Goal: Task Accomplishment & Management: Use online tool/utility

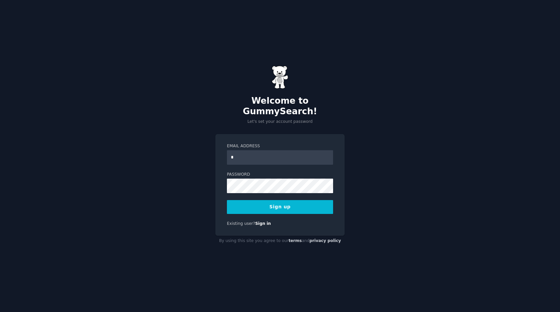
type input "**********"
click at [219, 175] on div "**********" at bounding box center [280, 185] width 129 height 102
click at [296, 200] on button "Sign up" at bounding box center [280, 207] width 106 height 14
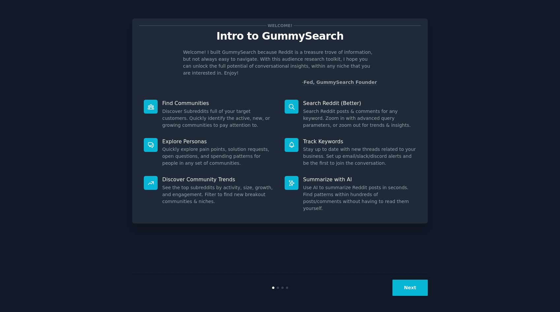
click at [406, 290] on button "Next" at bounding box center [410, 288] width 35 height 16
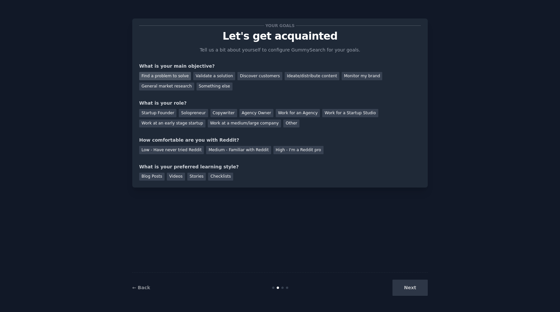
click at [174, 74] on div "Find a problem to solve" at bounding box center [165, 76] width 52 height 8
click at [410, 290] on div "Next" at bounding box center [378, 288] width 99 height 16
click at [163, 111] on div "Startup Founder" at bounding box center [157, 113] width 37 height 8
click at [261, 114] on div "Agency Owner" at bounding box center [257, 113] width 34 height 8
click at [283, 122] on div "Other" at bounding box center [291, 123] width 16 height 8
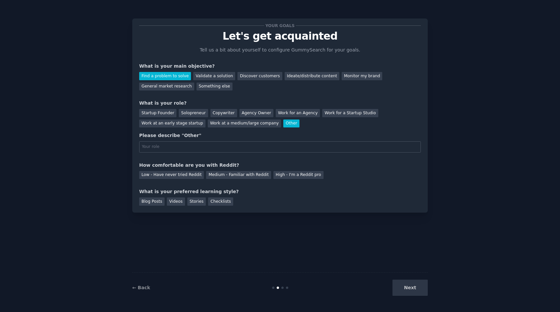
click at [239, 108] on div "Startup Founder Solopreneur Copywriter Agency Owner Work for an Agency Work for…" at bounding box center [280, 117] width 282 height 21
click at [241, 108] on div "Startup Founder Solopreneur Copywriter Agency Owner Work for an Agency Work for…" at bounding box center [280, 117] width 282 height 21
click at [245, 113] on div "Agency Owner" at bounding box center [257, 113] width 34 height 8
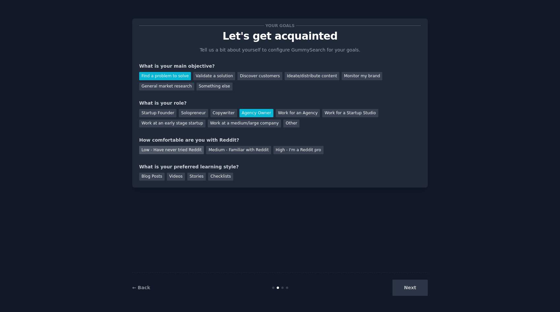
click at [170, 153] on div "Low - Have never tried Reddit" at bounding box center [171, 150] width 65 height 8
click at [156, 180] on div "Blog Posts" at bounding box center [151, 177] width 25 height 8
click at [401, 288] on button "Next" at bounding box center [410, 288] width 35 height 16
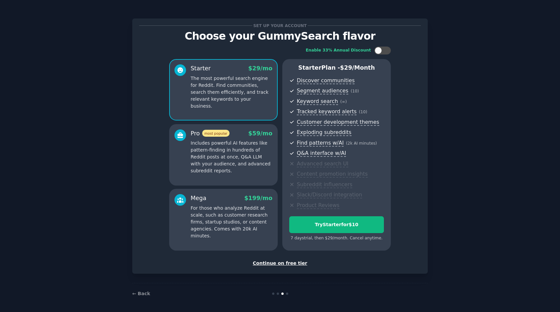
click at [273, 263] on div "Continue on free tier" at bounding box center [280, 263] width 282 height 7
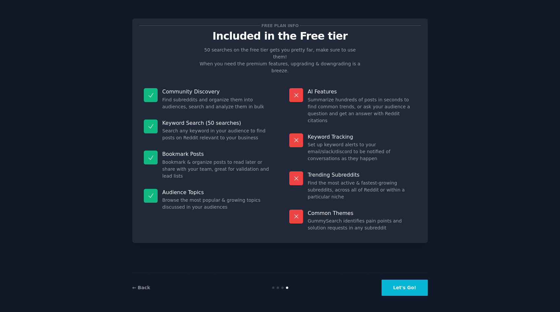
click at [396, 292] on button "Let's Go!" at bounding box center [405, 288] width 46 height 16
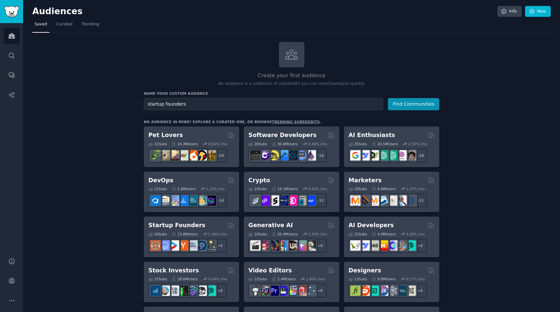
type input "startup founders"
click at [388, 98] on button "Find Communities" at bounding box center [413, 104] width 51 height 12
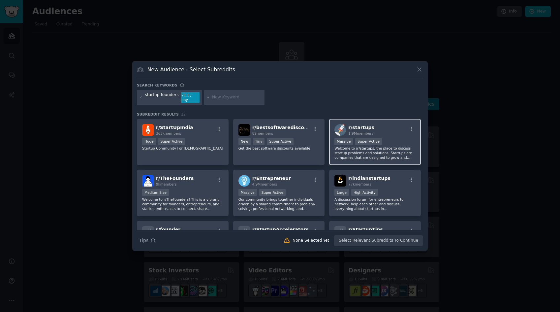
click at [381, 128] on div "r/ startups 1.9M members" at bounding box center [375, 130] width 81 height 12
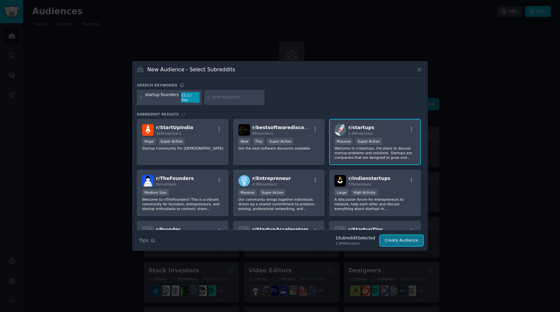
click at [400, 243] on button "Create Audience" at bounding box center [402, 240] width 44 height 11
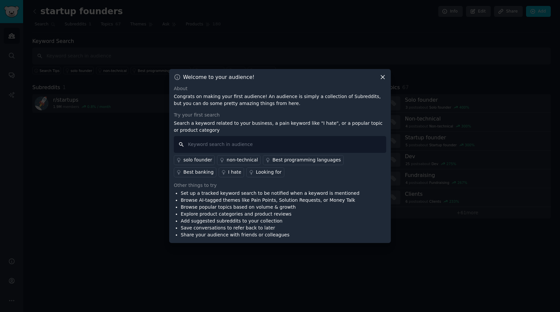
click at [208, 146] on input "text" at bounding box center [280, 144] width 213 height 17
type input "management"
